Goal: Transaction & Acquisition: Register for event/course

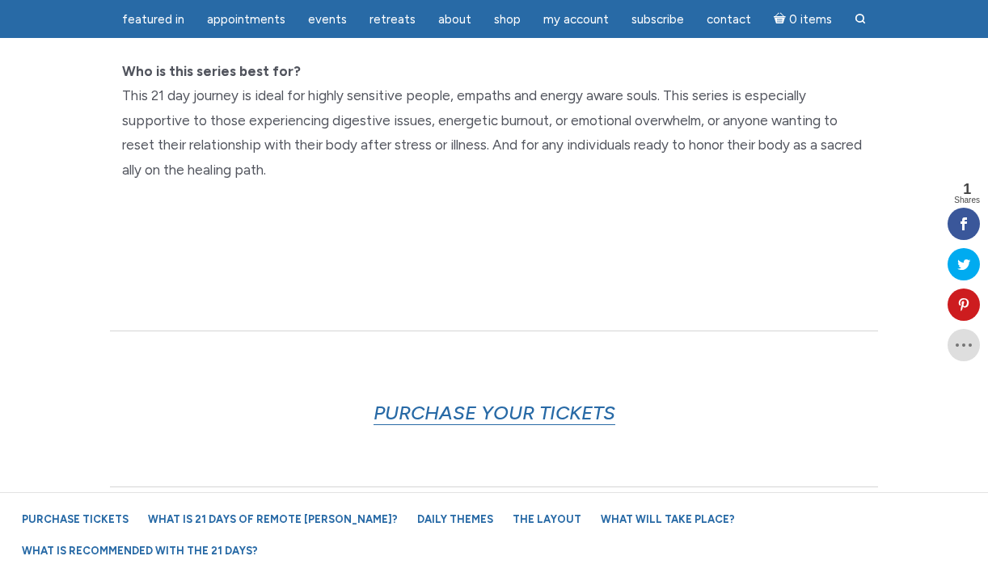
scroll to position [654, 0]
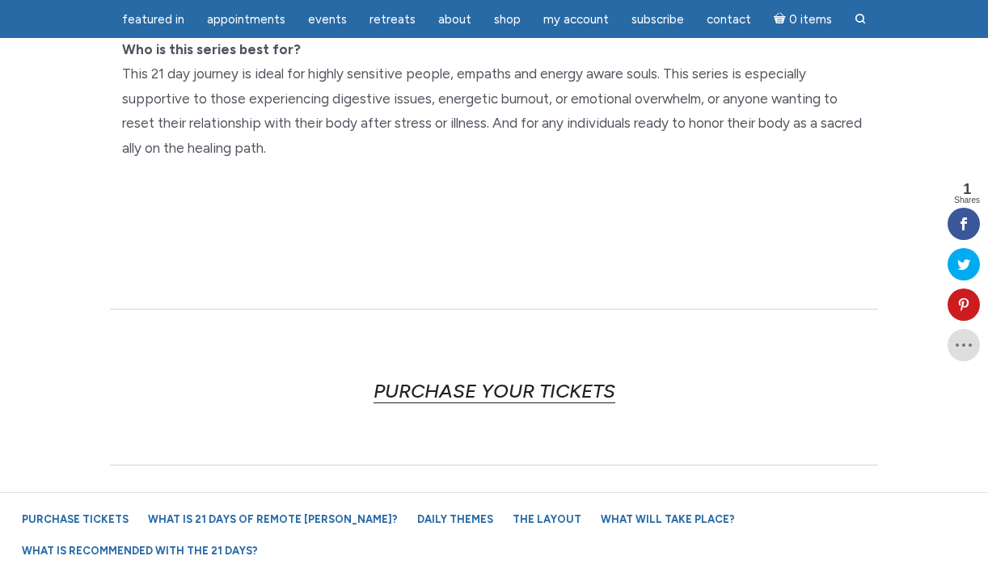
click at [467, 379] on link "PURCHASE YOUR TICKETS" at bounding box center [495, 391] width 242 height 24
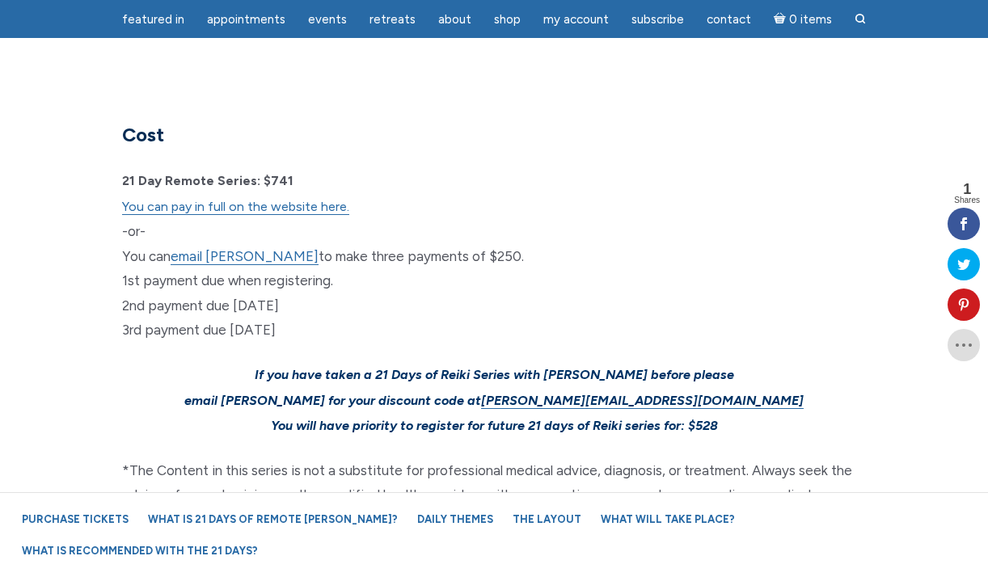
scroll to position [4842, 0]
click at [315, 198] on link "You can pay in full on the website here." at bounding box center [235, 206] width 227 height 16
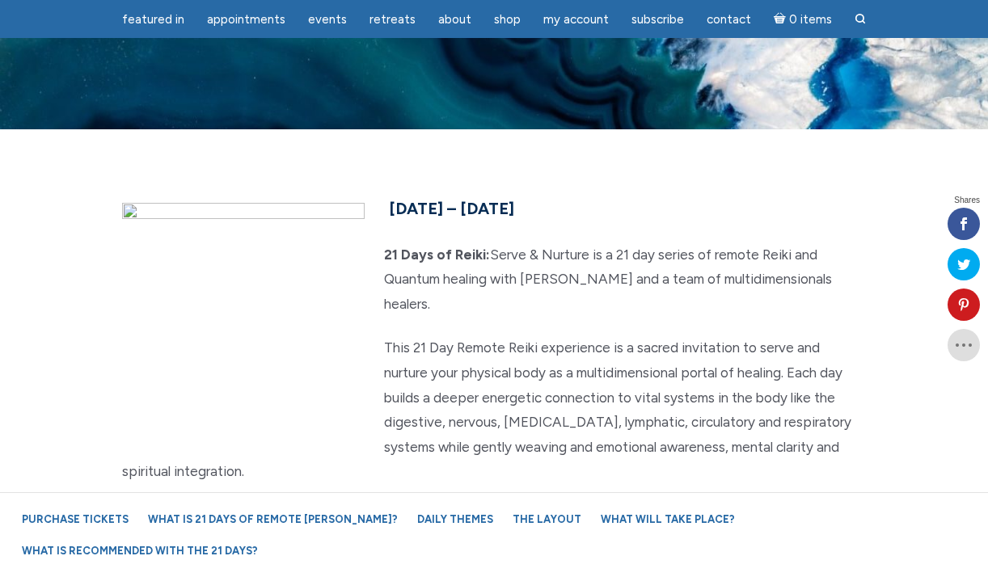
scroll to position [4891, 0]
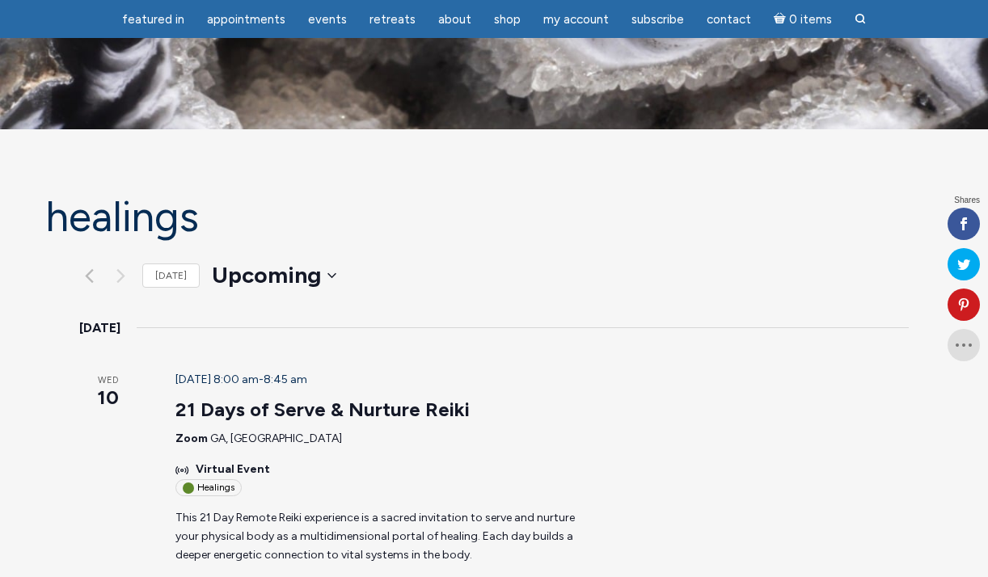
scroll to position [128, 0]
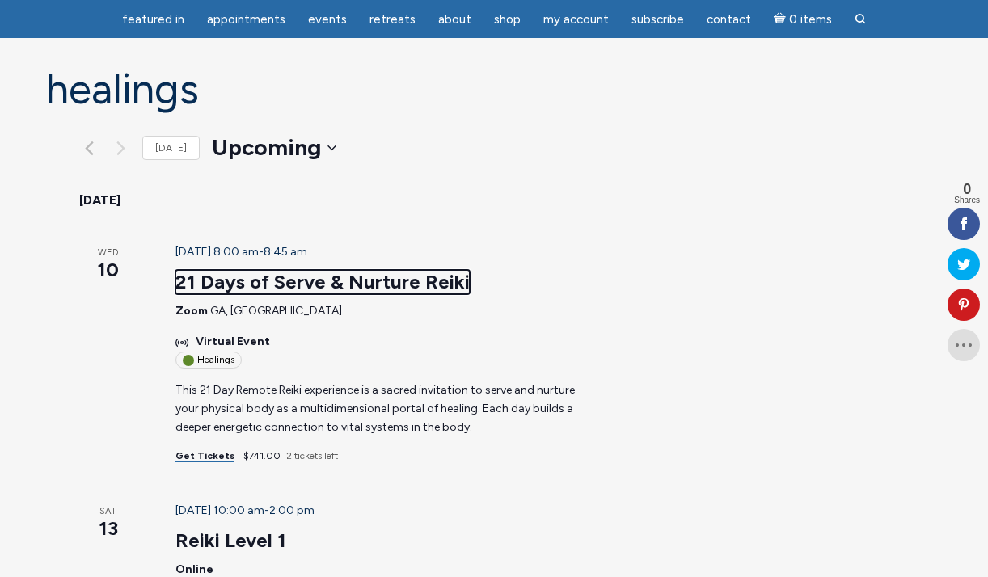
click at [316, 282] on link "21 Days of Serve & Nurture Reiki" at bounding box center [322, 282] width 294 height 24
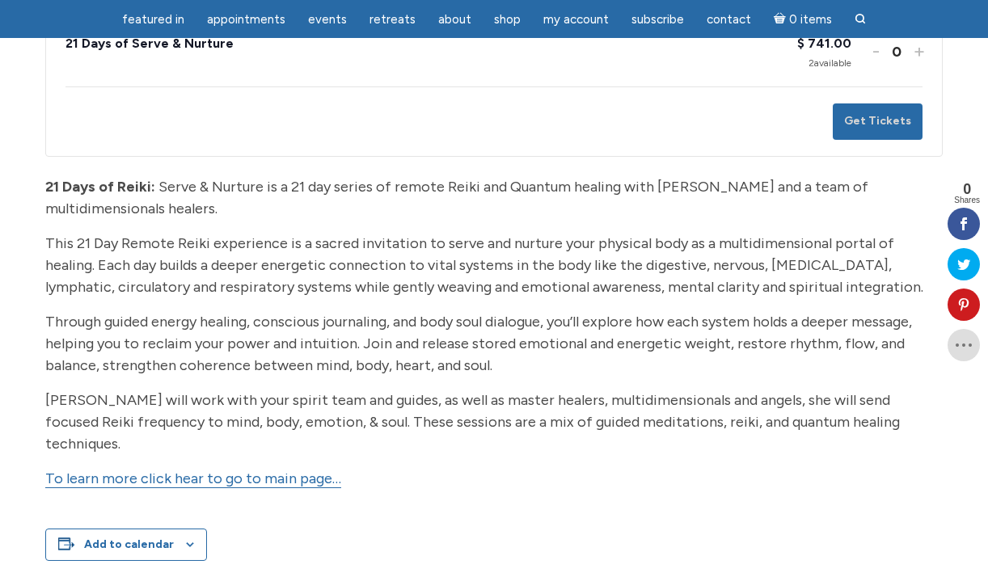
scroll to position [359, 0]
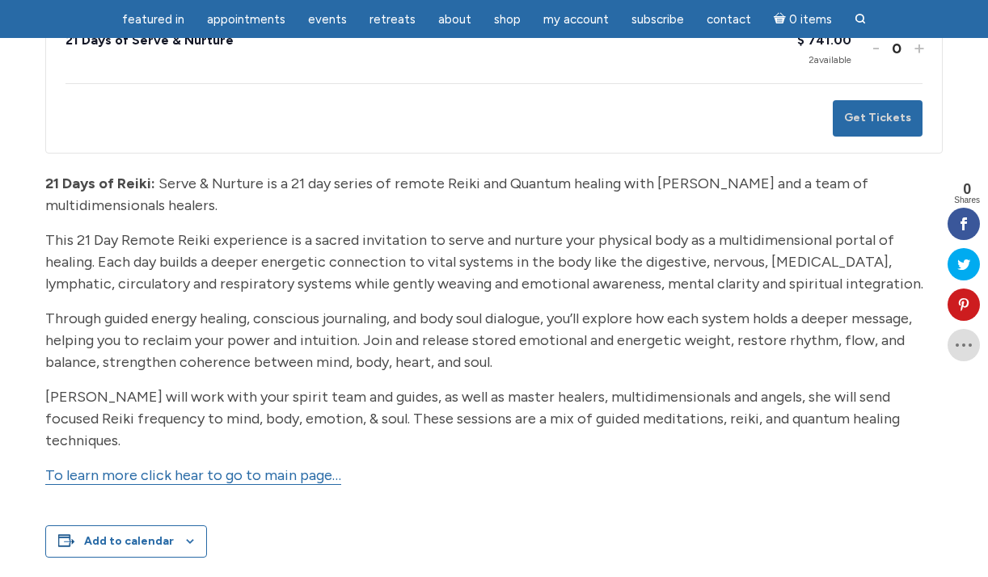
click at [277, 467] on link "To learn more click hear to go to main page…" at bounding box center [193, 476] width 296 height 19
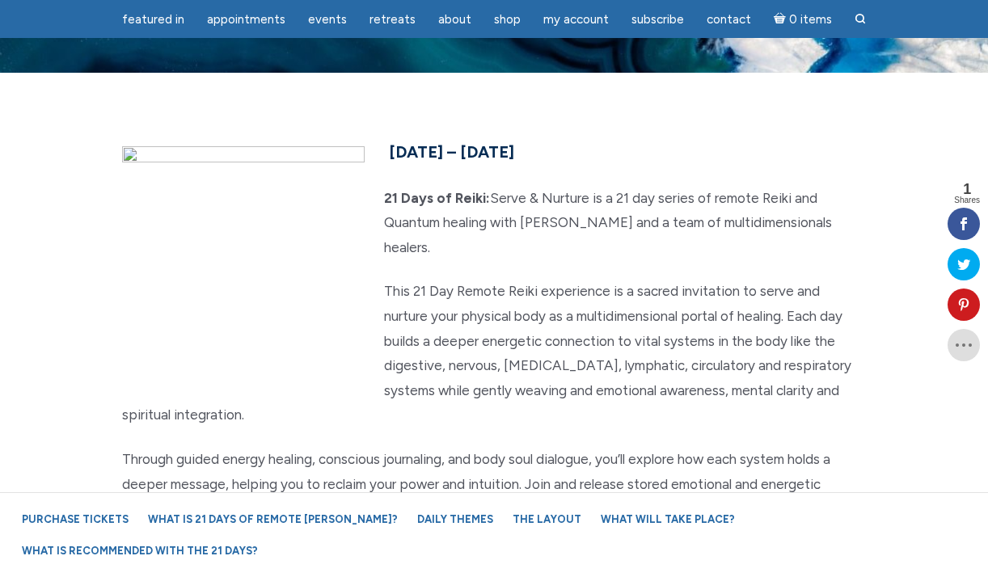
scroll to position [67, 0]
